Goal: Check status: Check status

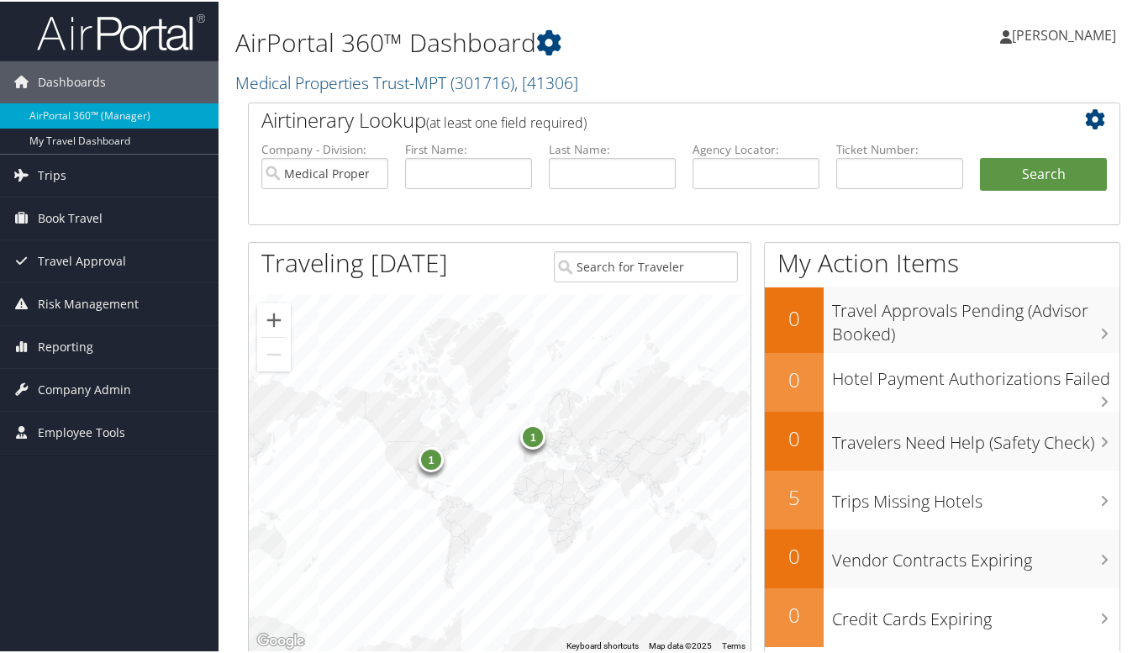
click at [55, 168] on span "Trips" at bounding box center [52, 174] width 29 height 42
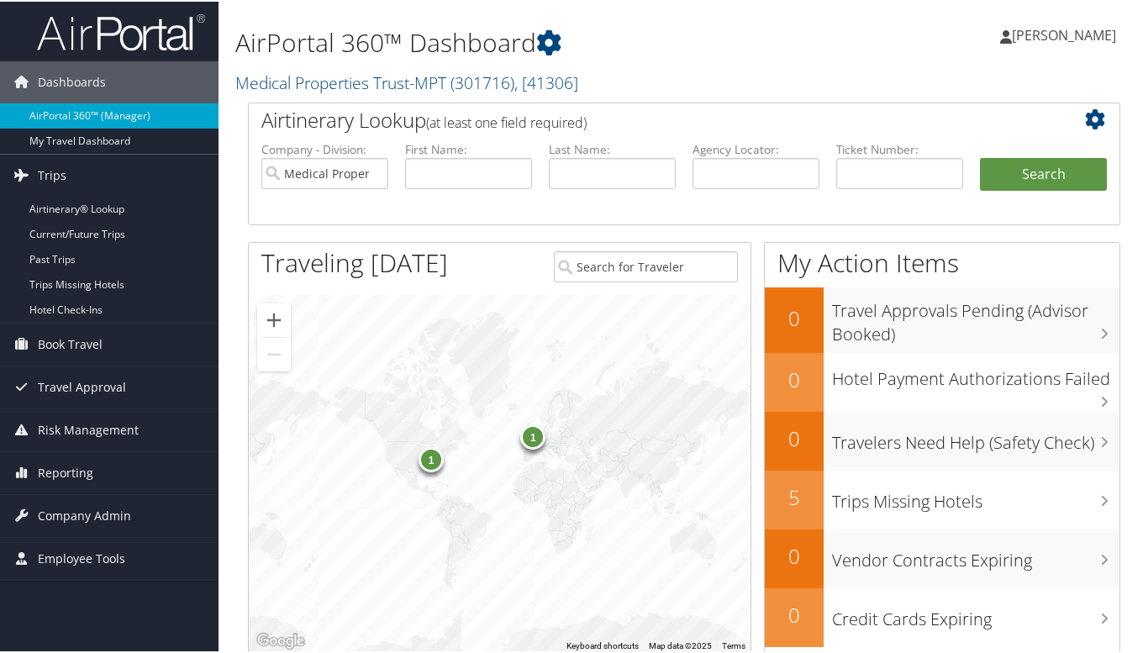
click at [64, 224] on link "Current/Future Trips" at bounding box center [109, 232] width 219 height 25
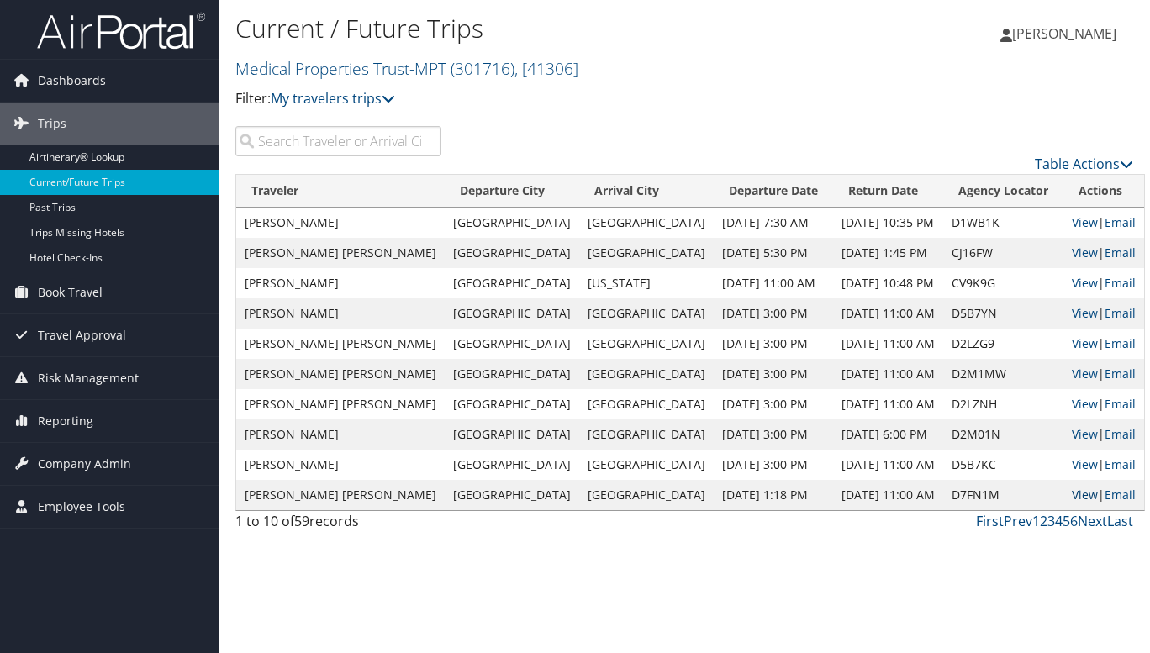
click at [1072, 499] on link "View" at bounding box center [1085, 495] width 26 height 16
